Goal: Check status

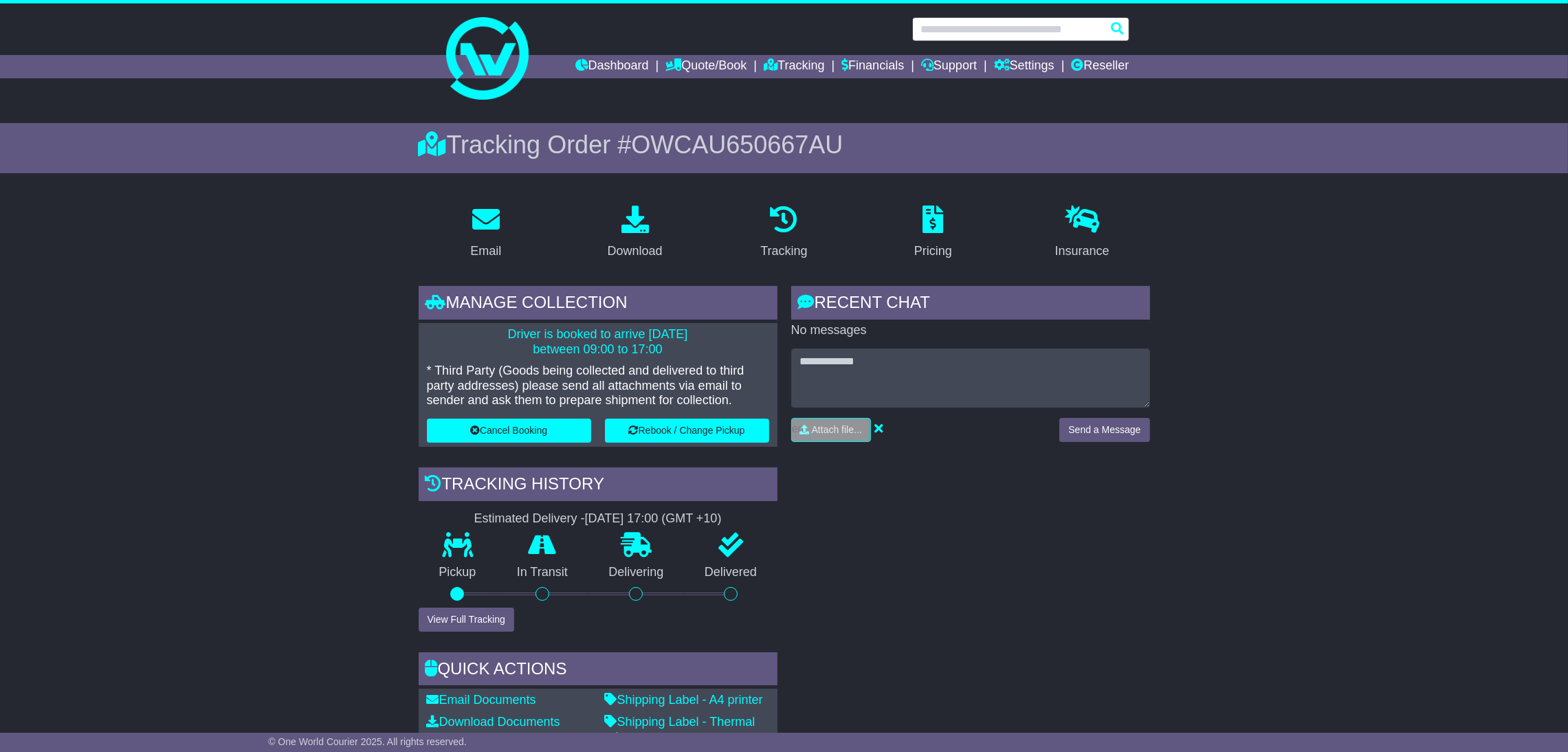
click at [980, 32] on input "text" at bounding box center [1020, 29] width 217 height 24
paste input "**********"
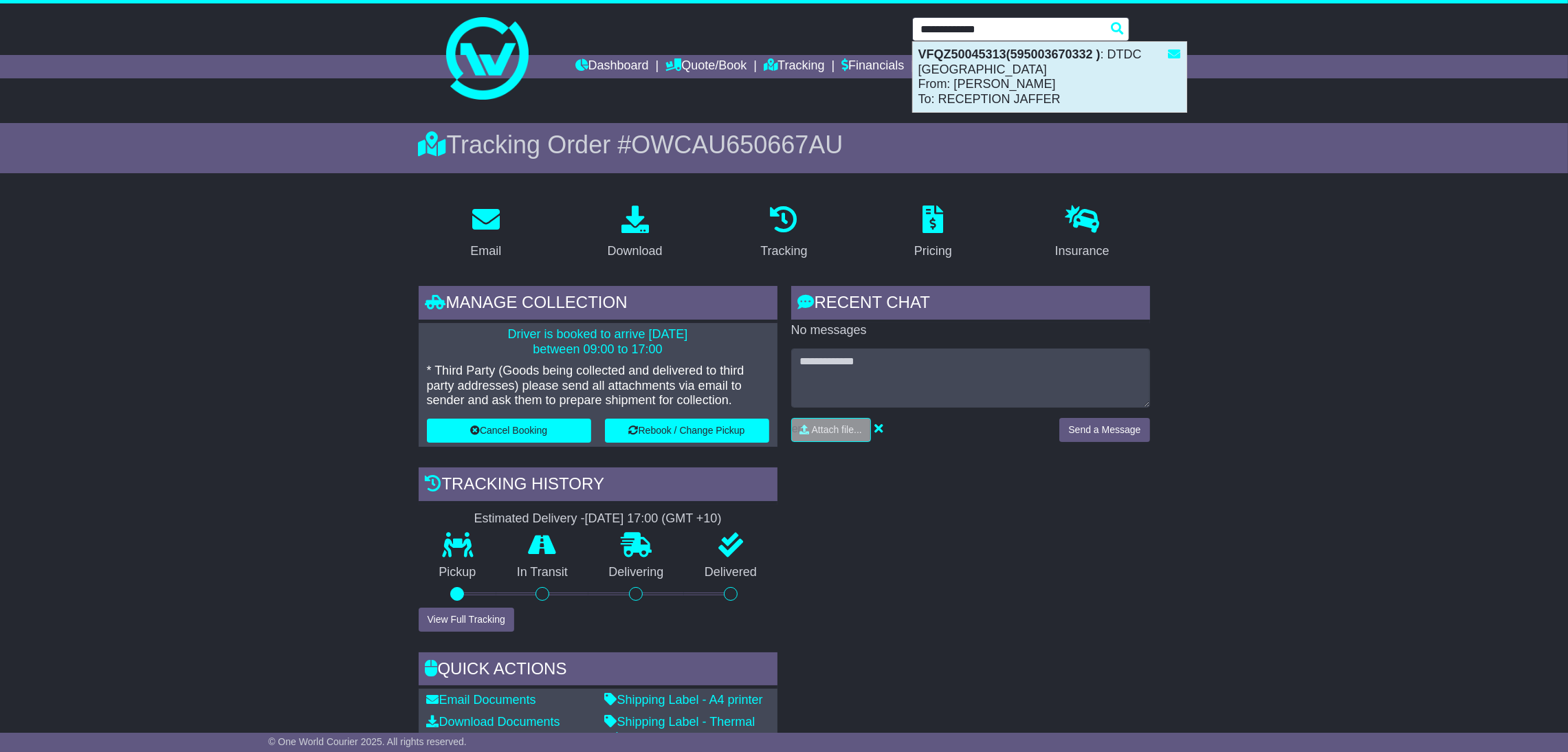
click at [982, 61] on strong "VFQZ50045313(595003670332 )" at bounding box center [1009, 54] width 182 height 14
type input "**********"
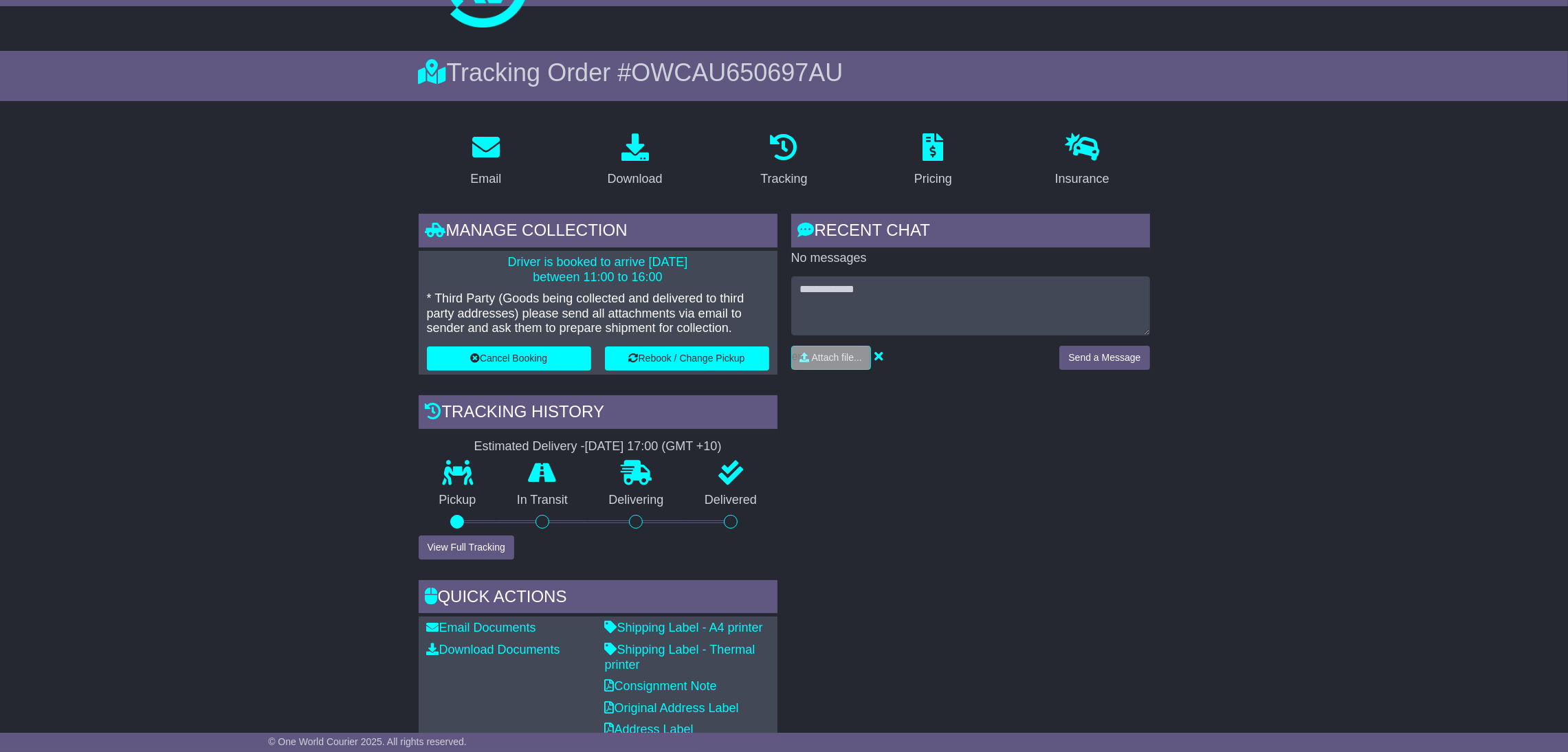
scroll to position [61, 0]
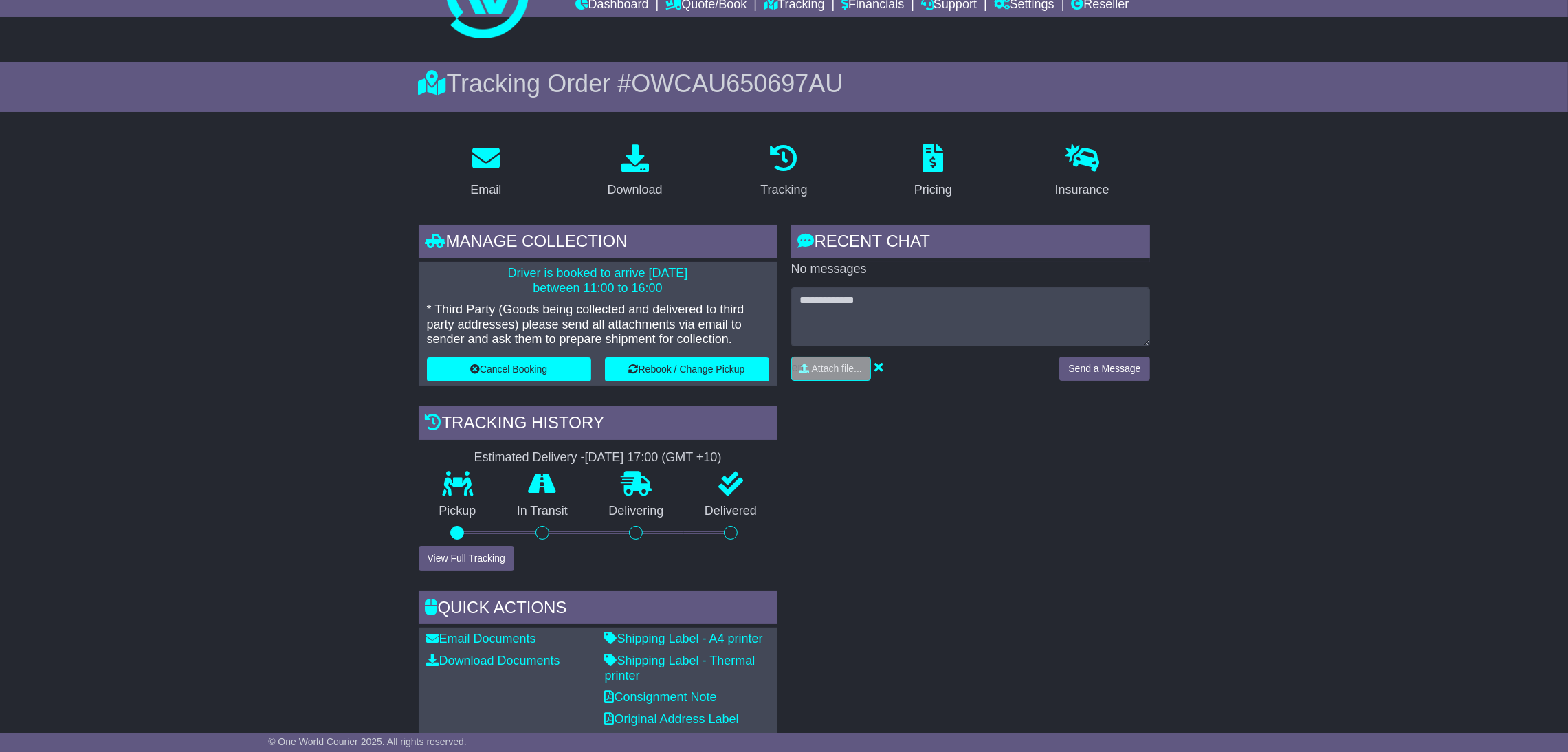
click at [748, 92] on span "OWCAU650697AU" at bounding box center [737, 83] width 212 height 28
copy span "OWCAU650697AU"
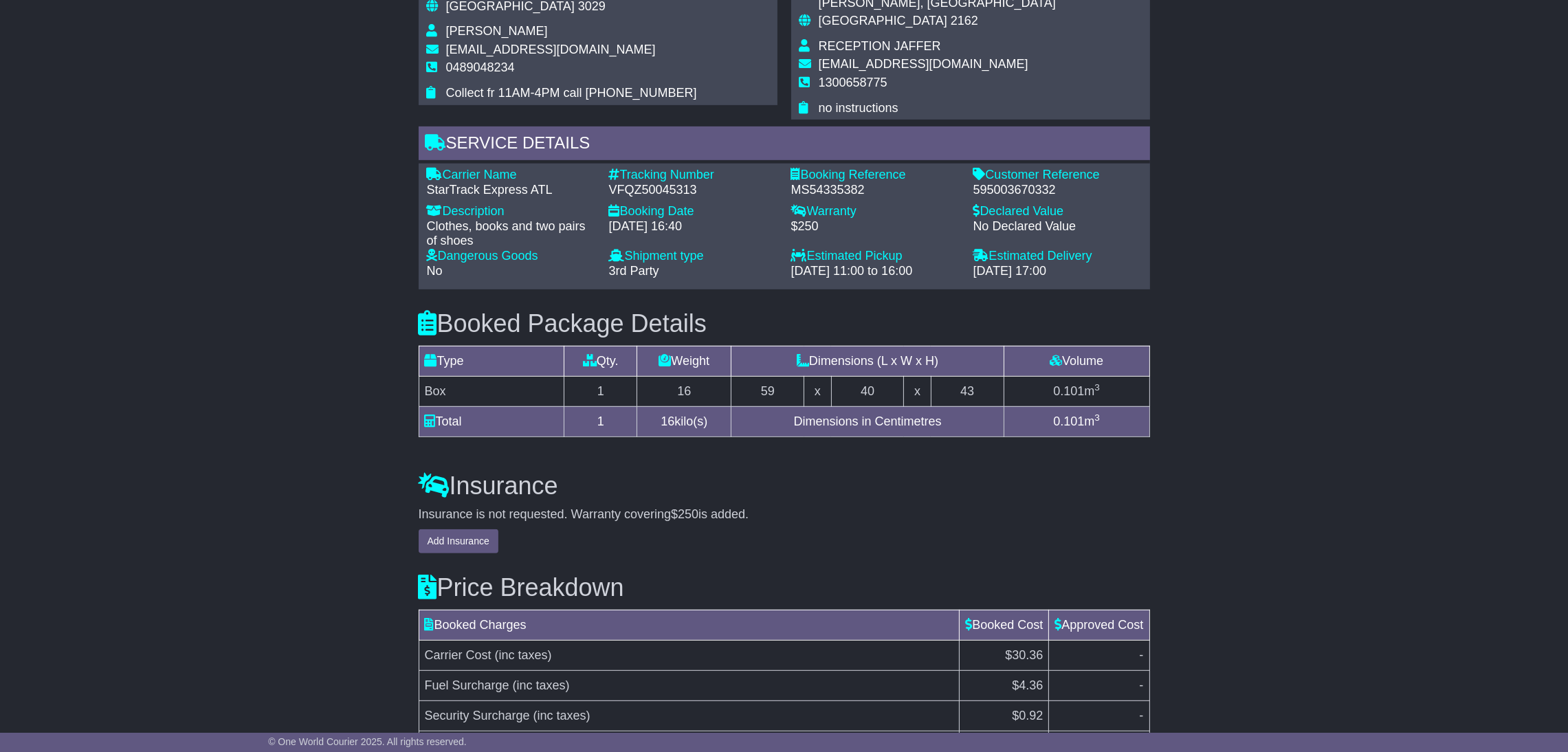
scroll to position [981, 0]
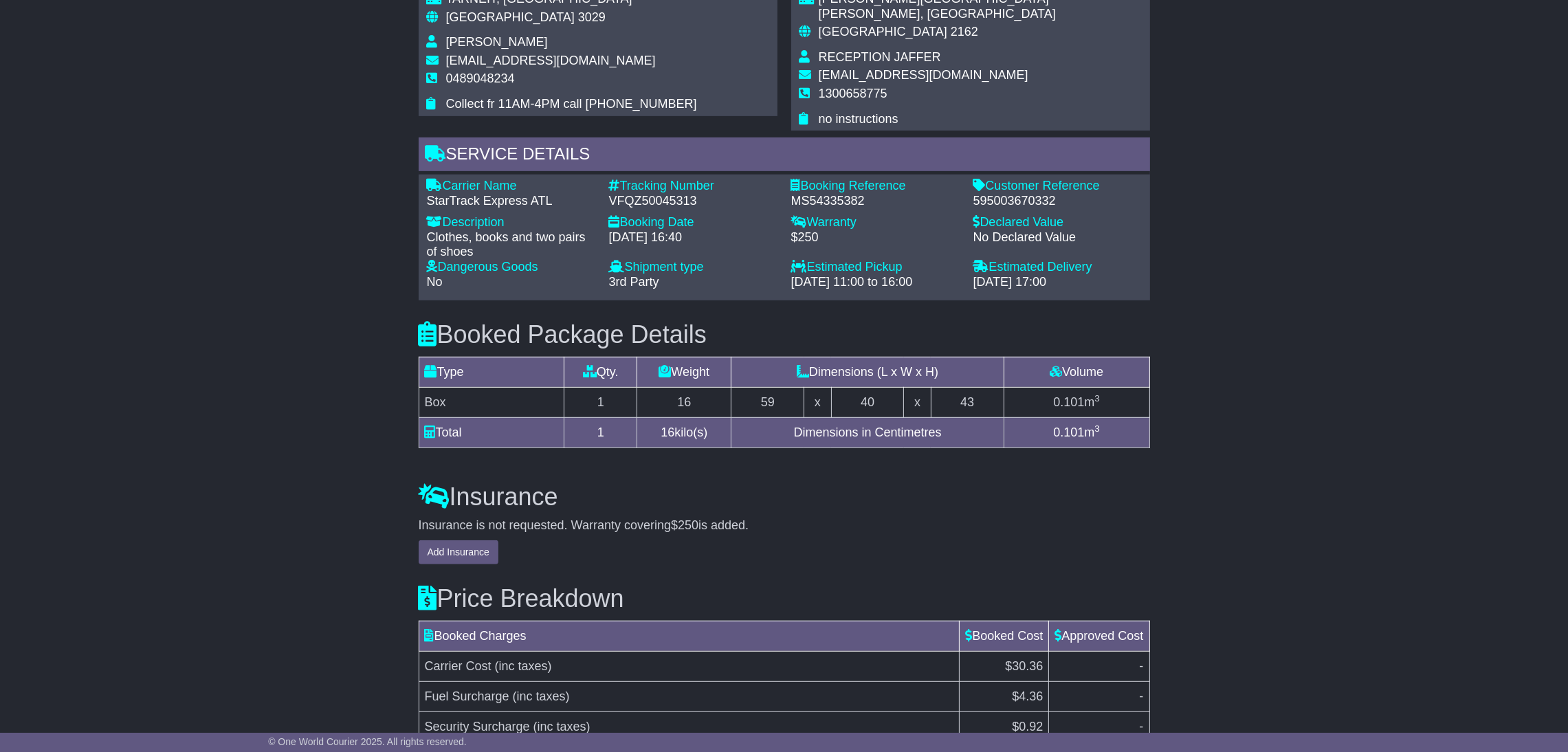
click at [348, 158] on div "Email Download Tracking Pricing Insurance" at bounding box center [784, 33] width 1568 height 1641
click at [650, 194] on div "VFQZ50045313" at bounding box center [693, 201] width 168 height 16
copy div "VFQZ50045313"
click at [376, 220] on div "Email Download Tracking Pricing Insurance" at bounding box center [784, 33] width 1568 height 1641
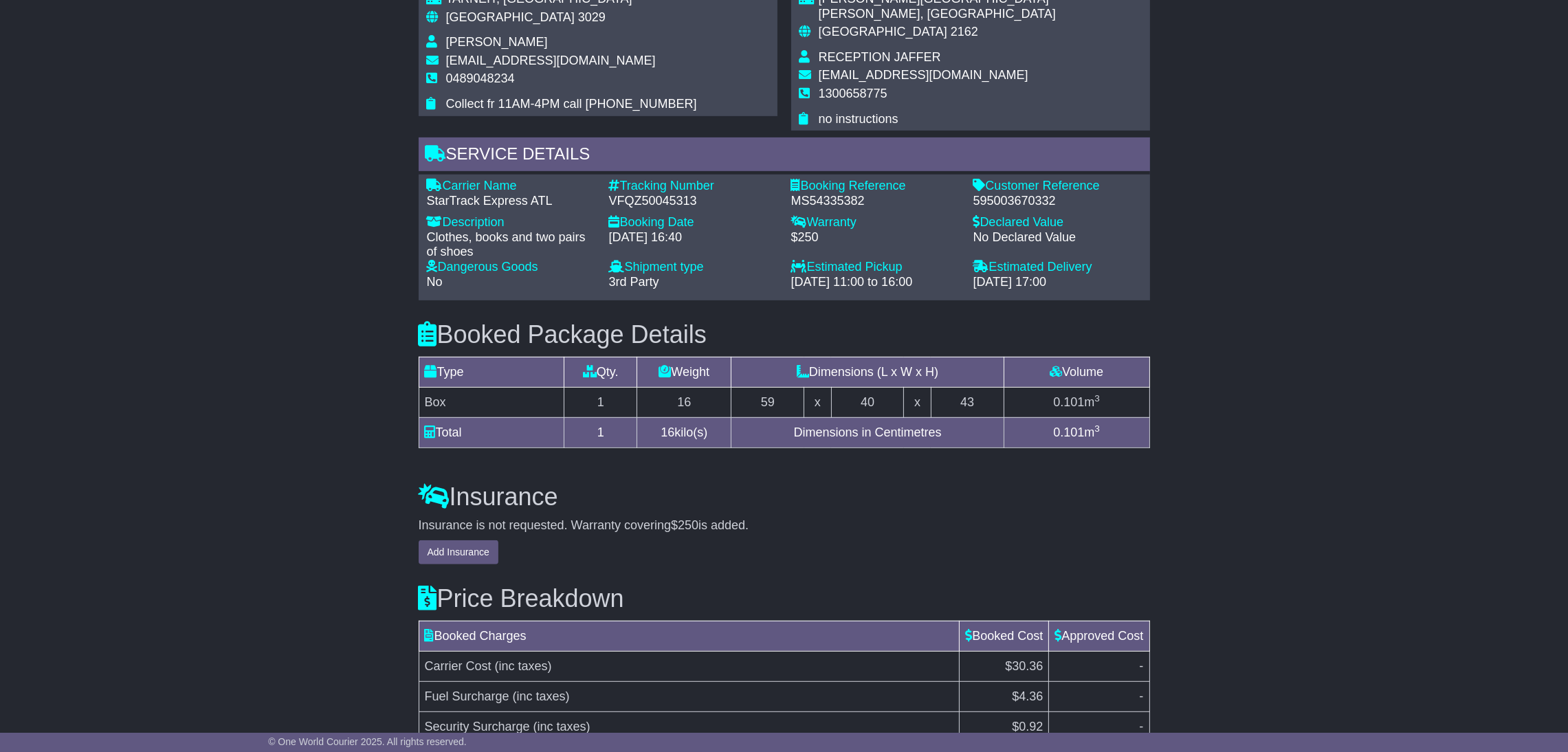
click at [836, 194] on div "MS54335382" at bounding box center [874, 201] width 168 height 16
copy div "MS54335382"
click at [237, 114] on div "Email Download Tracking Pricing Insurance" at bounding box center [784, 33] width 1568 height 1641
